Goal: Transaction & Acquisition: Subscribe to service/newsletter

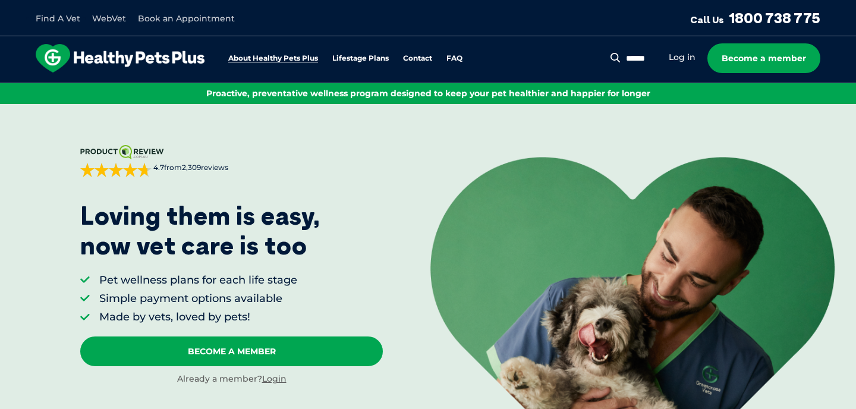
click at [285, 59] on link "About Healthy Pets Plus" at bounding box center [273, 59] width 90 height 8
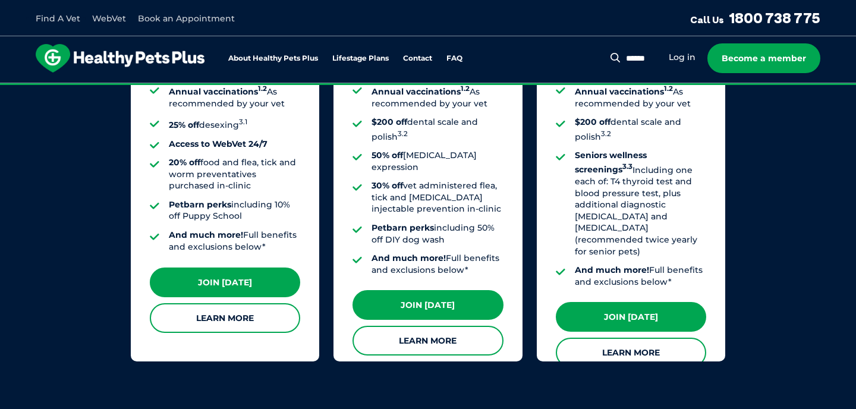
scroll to position [1112, 0]
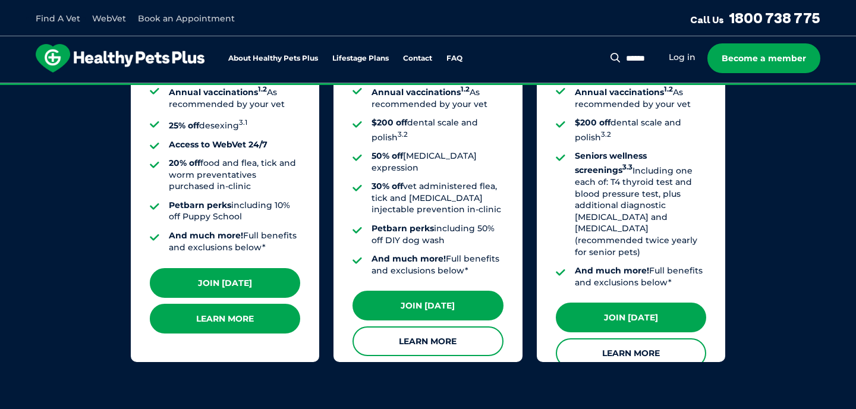
click at [257, 312] on link "Learn More" at bounding box center [225, 319] width 150 height 30
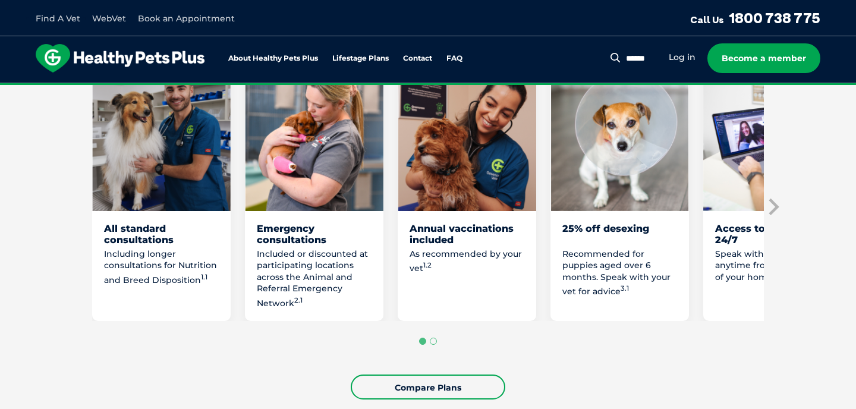
scroll to position [679, 0]
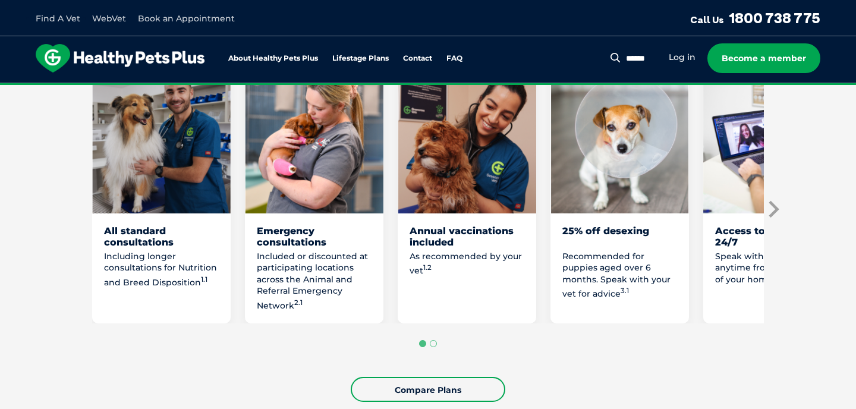
click at [777, 217] on icon "Next slide" at bounding box center [773, 208] width 10 height 17
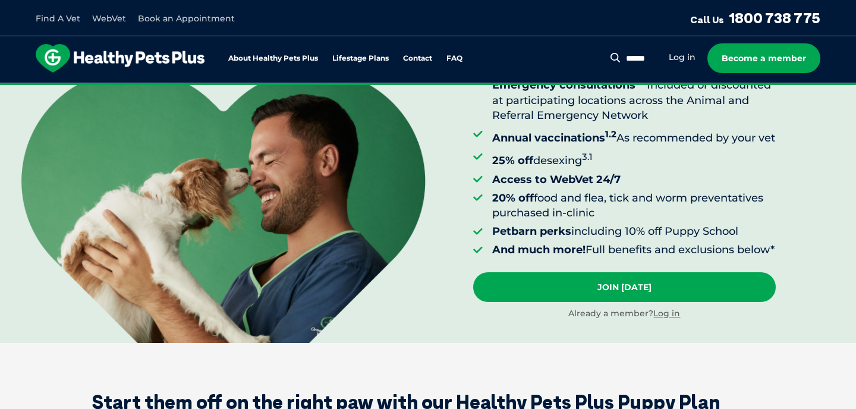
scroll to position [0, 0]
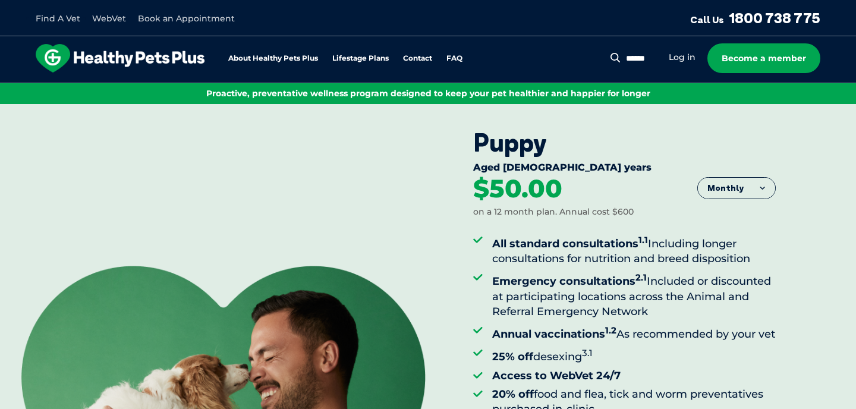
click at [743, 189] on button "Monthly" at bounding box center [736, 188] width 77 height 21
click at [744, 282] on li "Yearly" at bounding box center [736, 279] width 77 height 29
click at [722, 189] on button "Yearly" at bounding box center [736, 188] width 77 height 21
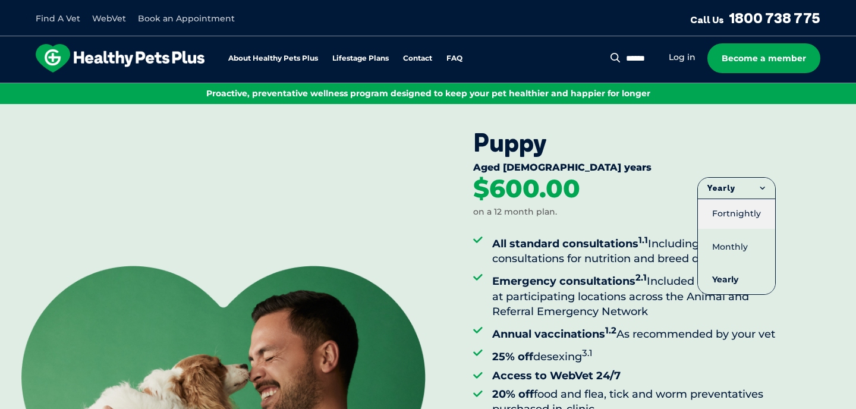
click at [735, 206] on li "Fortnightly" at bounding box center [736, 213] width 77 height 30
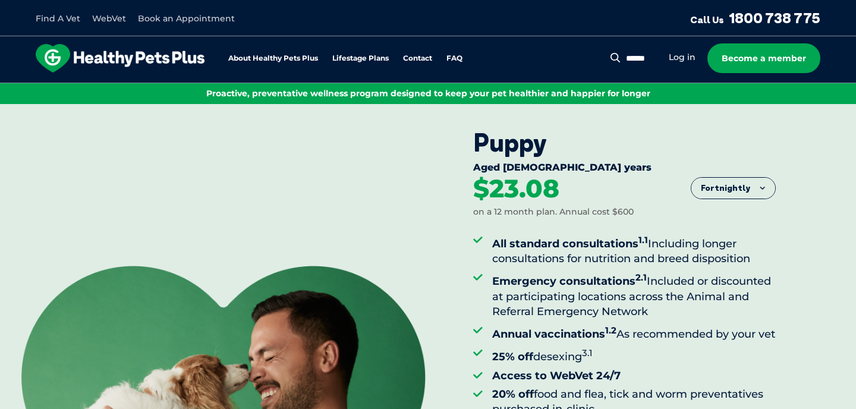
click at [749, 186] on button "Fortnightly" at bounding box center [733, 188] width 84 height 21
click at [746, 242] on li "Monthly" at bounding box center [733, 246] width 84 height 29
click at [737, 191] on button "Monthly" at bounding box center [736, 188] width 77 height 21
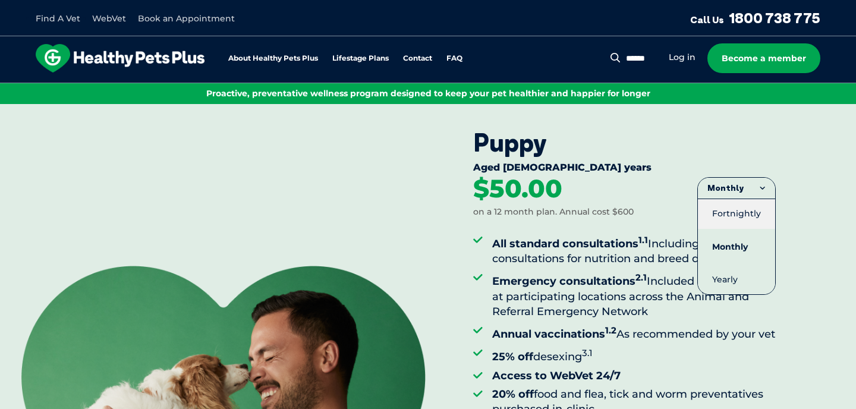
click at [733, 211] on li "Fortnightly" at bounding box center [736, 213] width 77 height 30
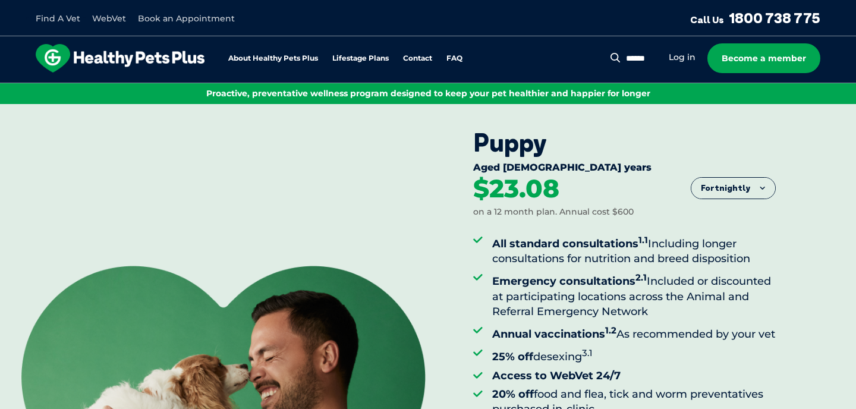
click at [717, 185] on button "Fortnightly" at bounding box center [733, 188] width 84 height 21
click at [734, 238] on li "Monthly" at bounding box center [733, 246] width 84 height 29
click at [738, 191] on button "Monthly" at bounding box center [736, 188] width 77 height 21
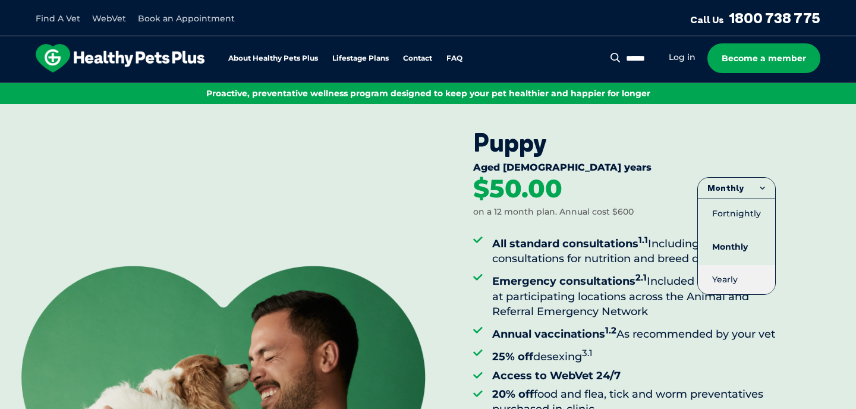
click at [732, 269] on li "Yearly" at bounding box center [736, 279] width 77 height 29
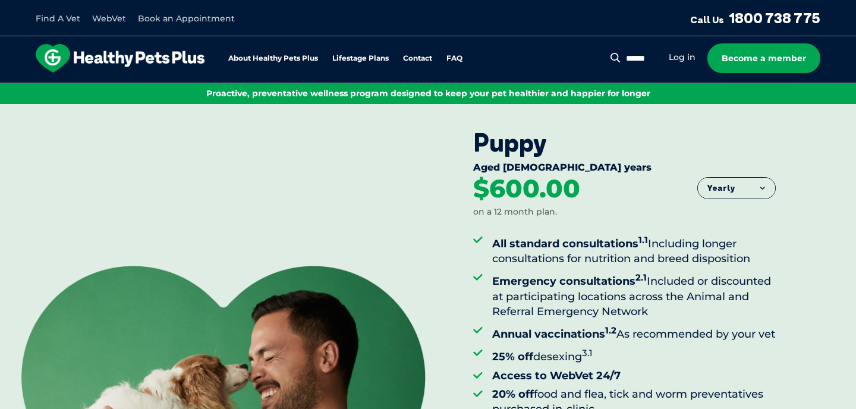
click at [727, 187] on button "Yearly" at bounding box center [736, 188] width 77 height 21
click at [725, 214] on li "Fortnightly" at bounding box center [736, 213] width 77 height 30
